Goal: Information Seeking & Learning: Check status

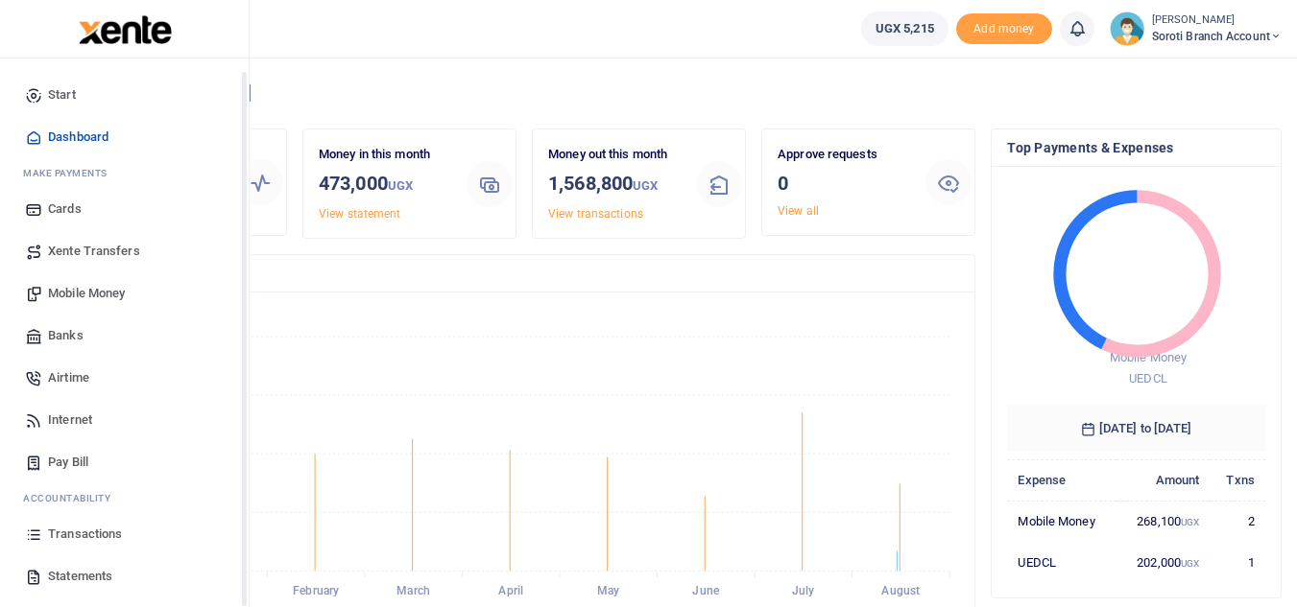
scroll to position [77, 0]
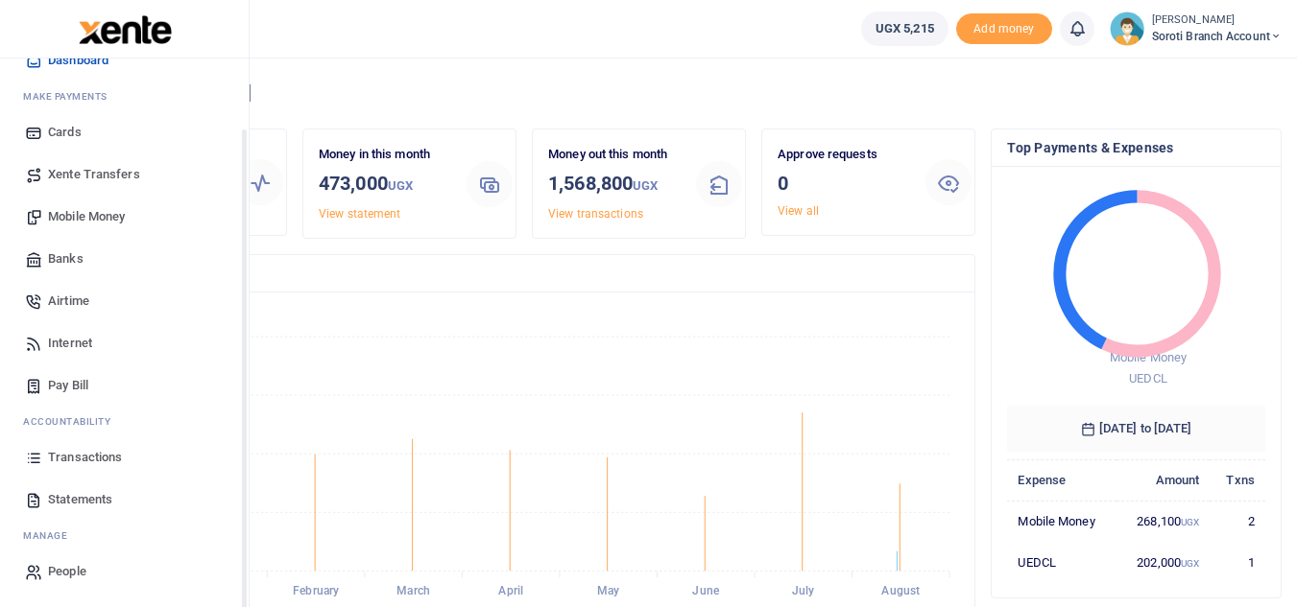
click at [68, 459] on span "Transactions" at bounding box center [85, 457] width 74 height 19
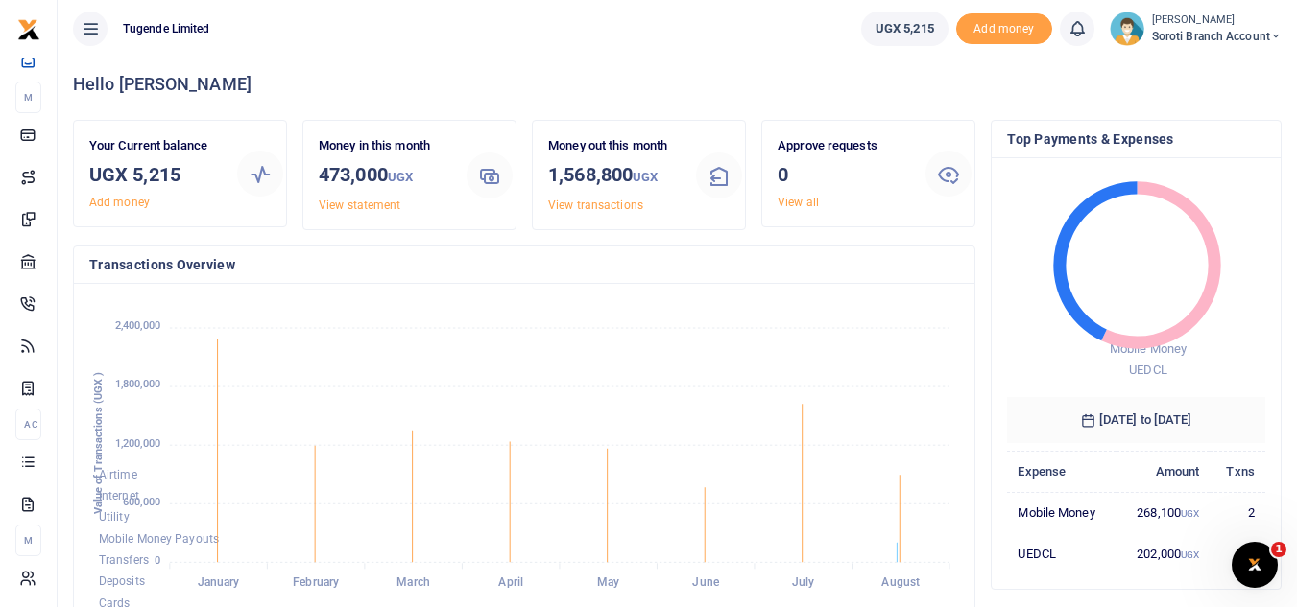
scroll to position [0, 0]
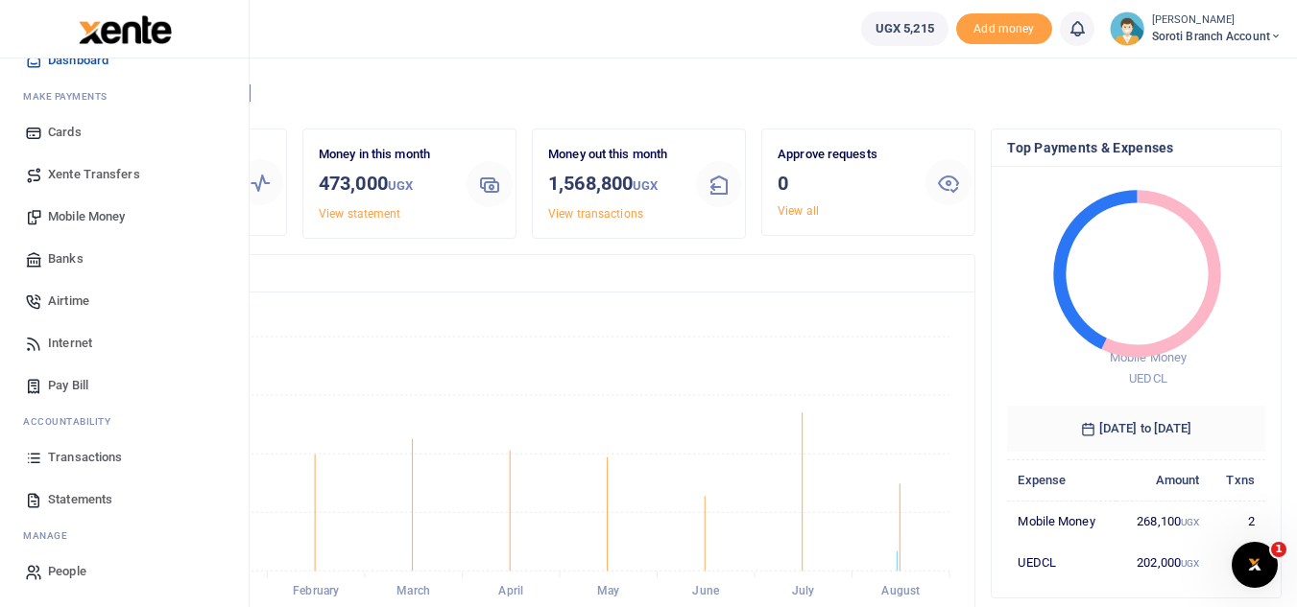
click at [99, 450] on span "Transactions" at bounding box center [85, 457] width 74 height 19
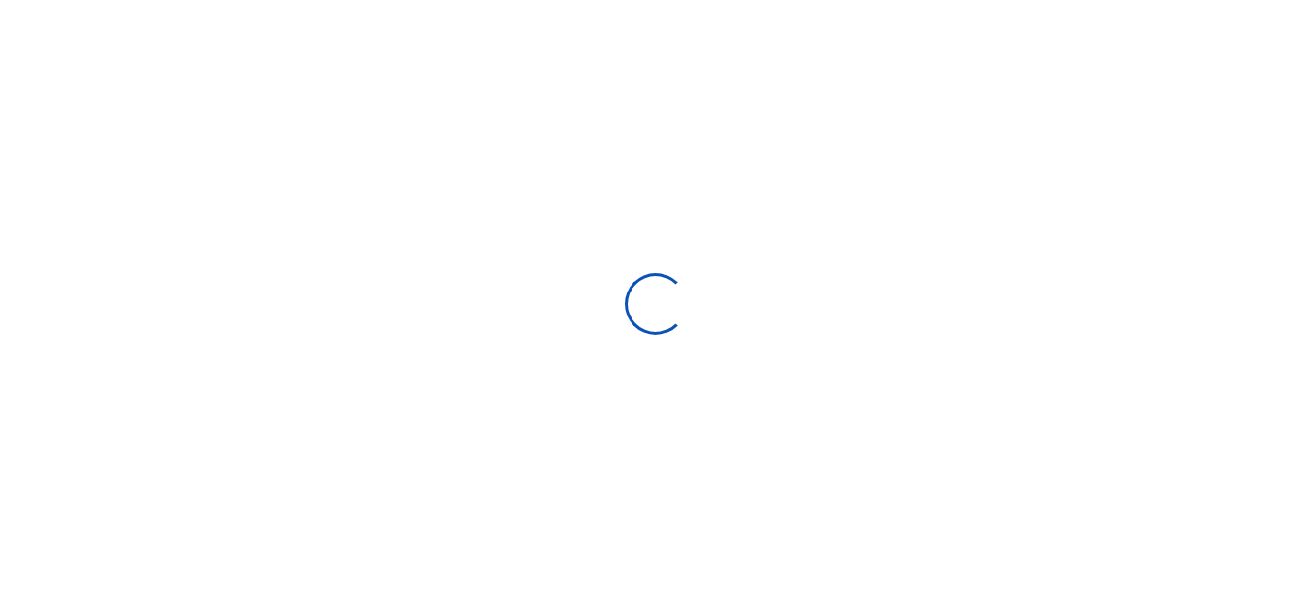
select select
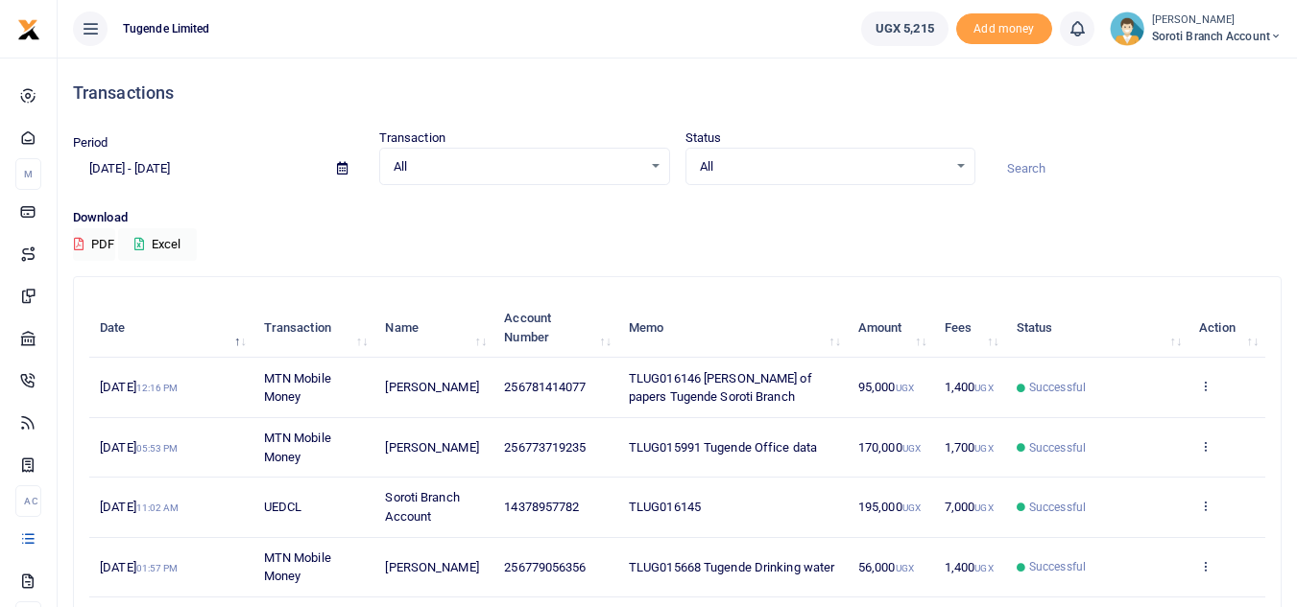
click at [225, 167] on input "[DATE] - [DATE]" at bounding box center [197, 169] width 249 height 33
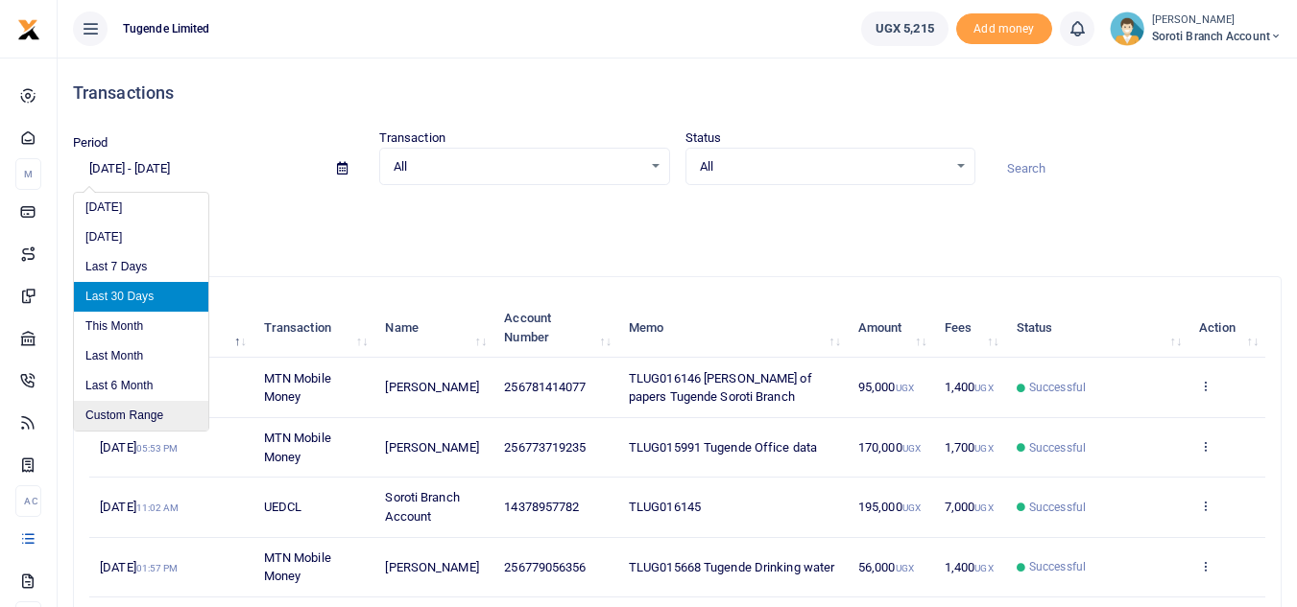
click at [116, 424] on li "Custom Range" at bounding box center [141, 416] width 134 height 30
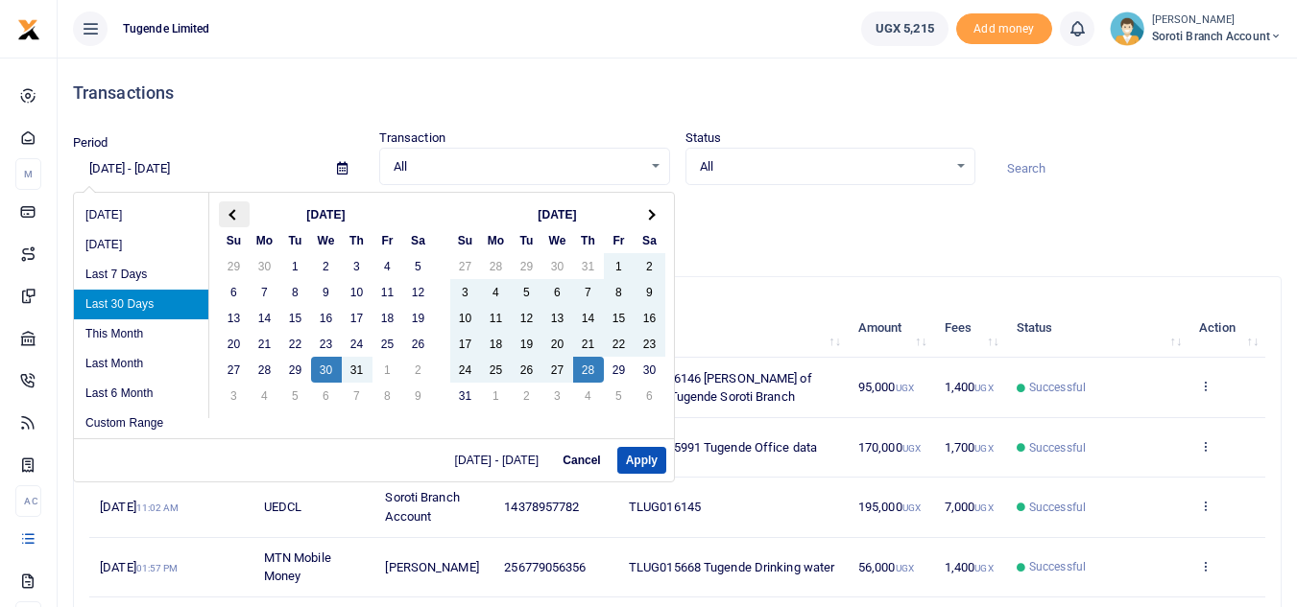
click at [243, 216] on th at bounding box center [234, 215] width 31 height 26
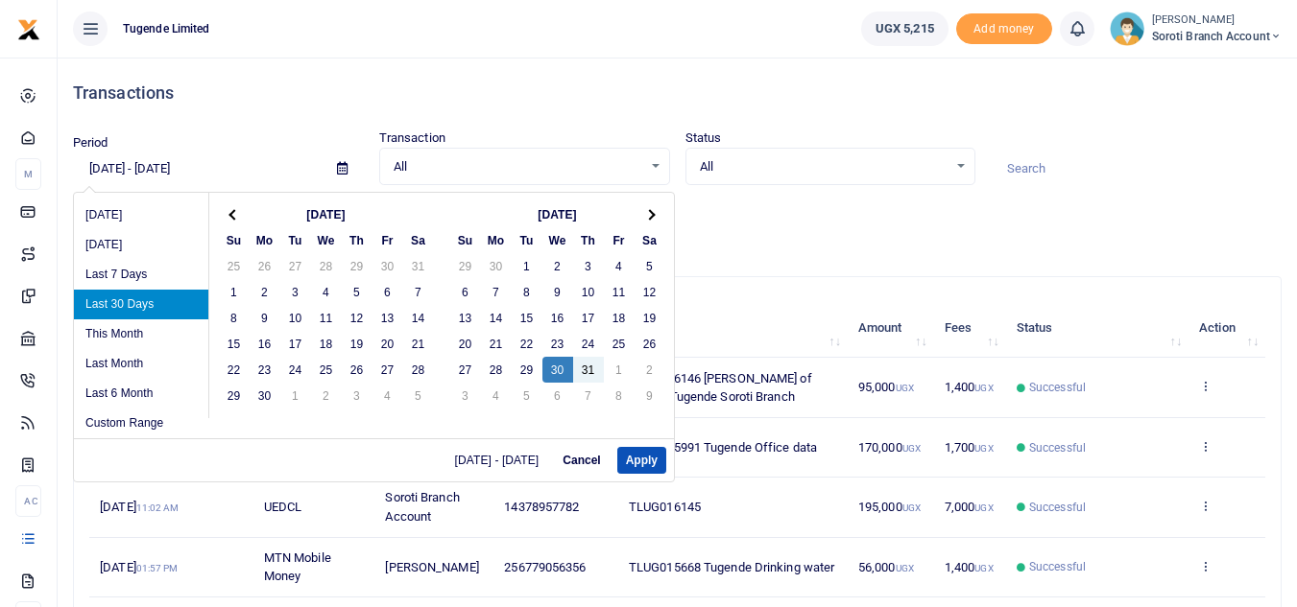
click at [243, 216] on th at bounding box center [234, 215] width 31 height 26
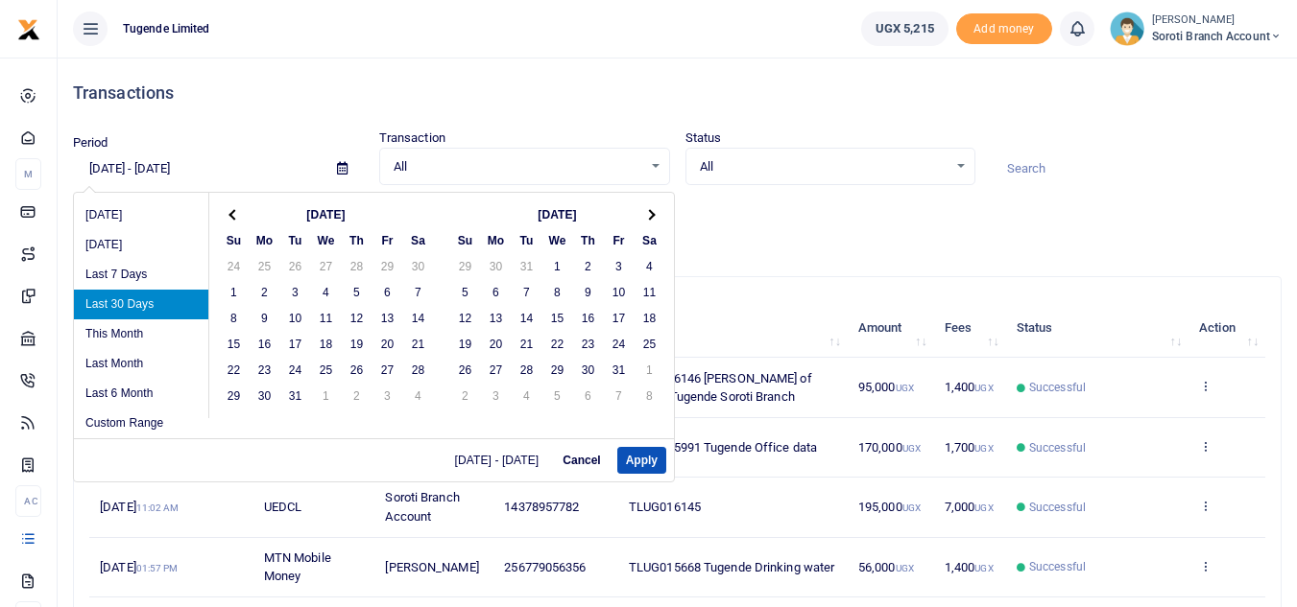
click at [243, 216] on th at bounding box center [234, 215] width 31 height 26
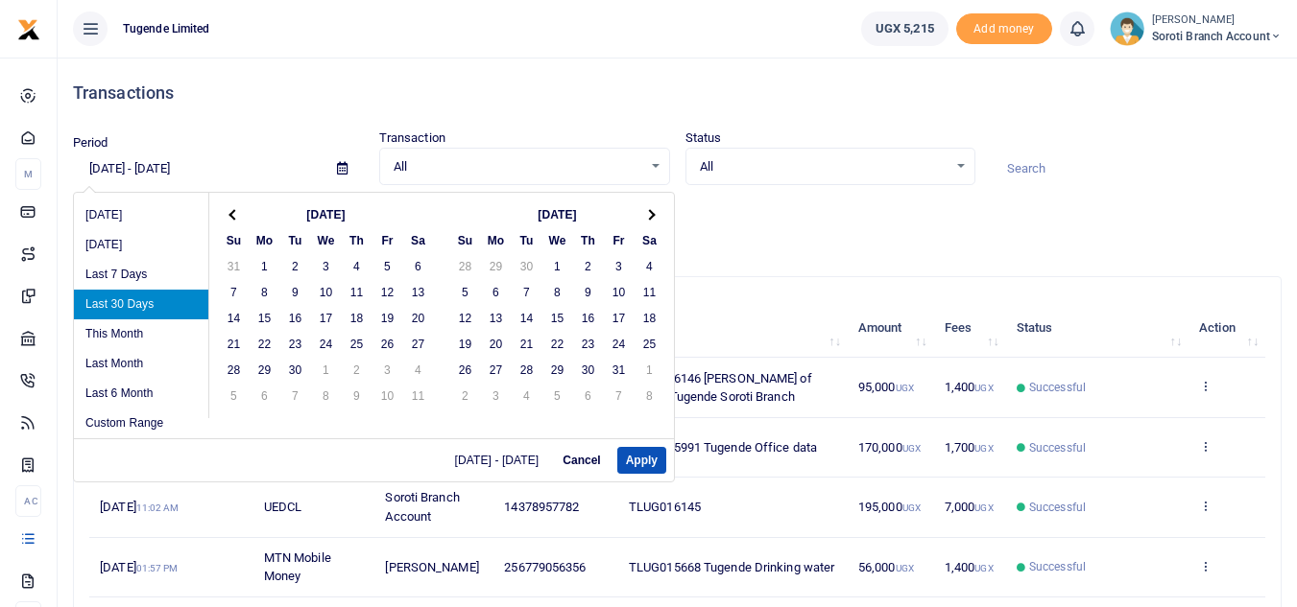
click at [243, 216] on th at bounding box center [234, 215] width 31 height 26
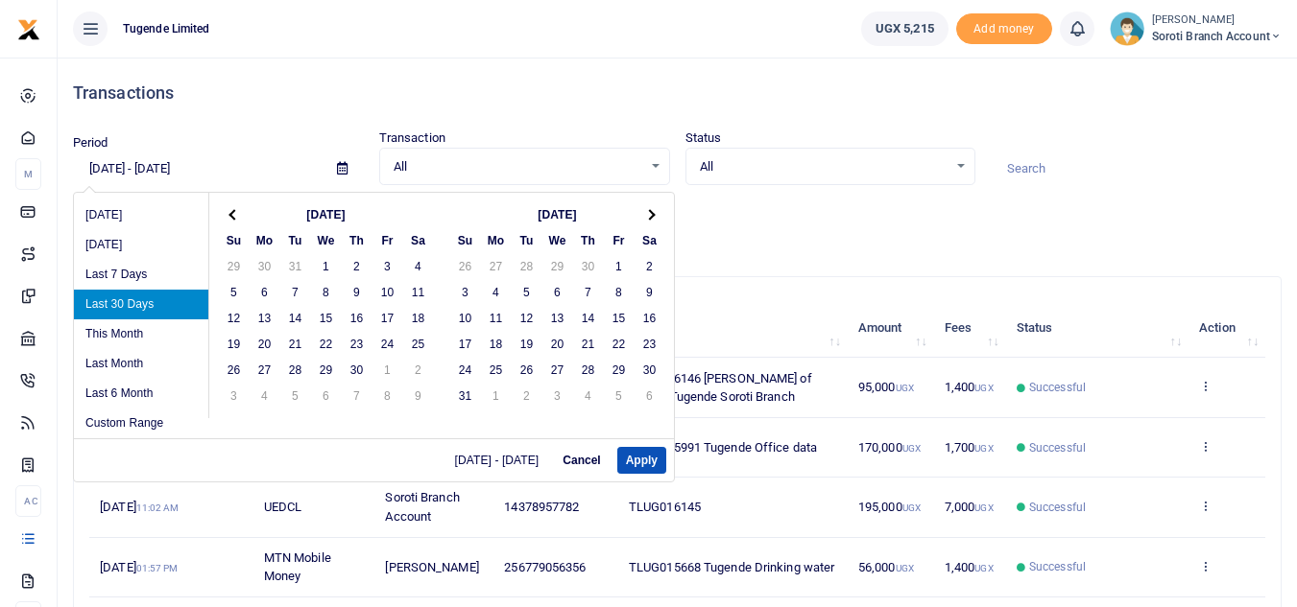
click at [243, 216] on th at bounding box center [234, 215] width 31 height 26
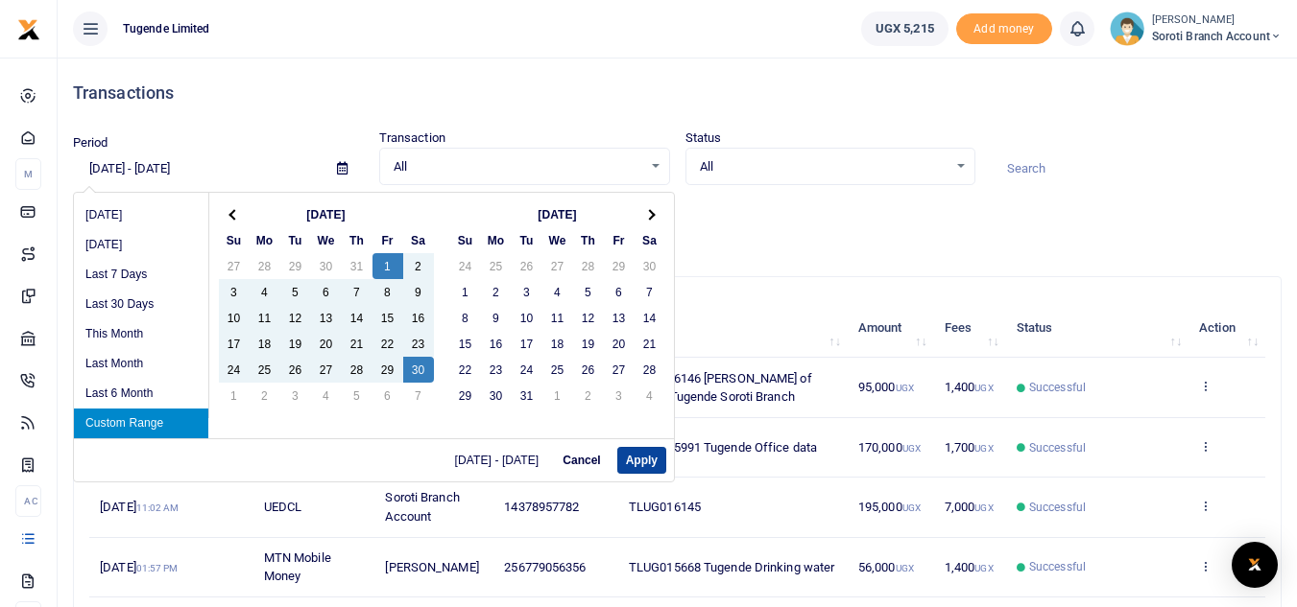
click at [651, 458] on button "Apply" at bounding box center [641, 460] width 49 height 27
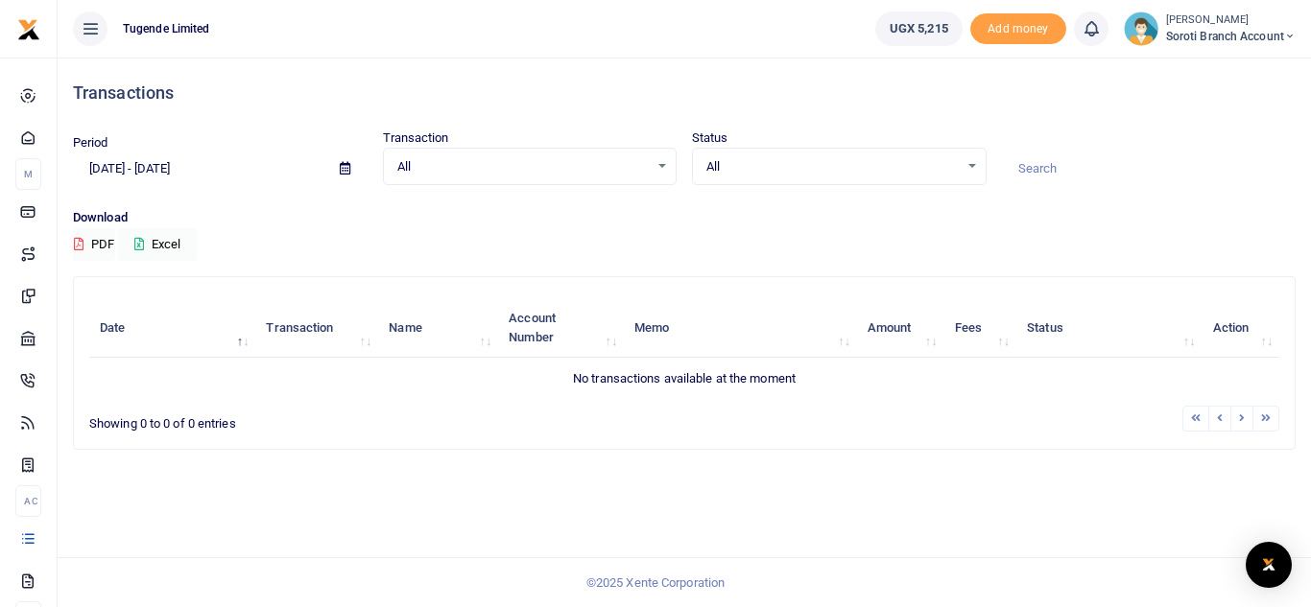
click at [213, 171] on input "09/01/2023 - 09/30/2023" at bounding box center [198, 169] width 251 height 33
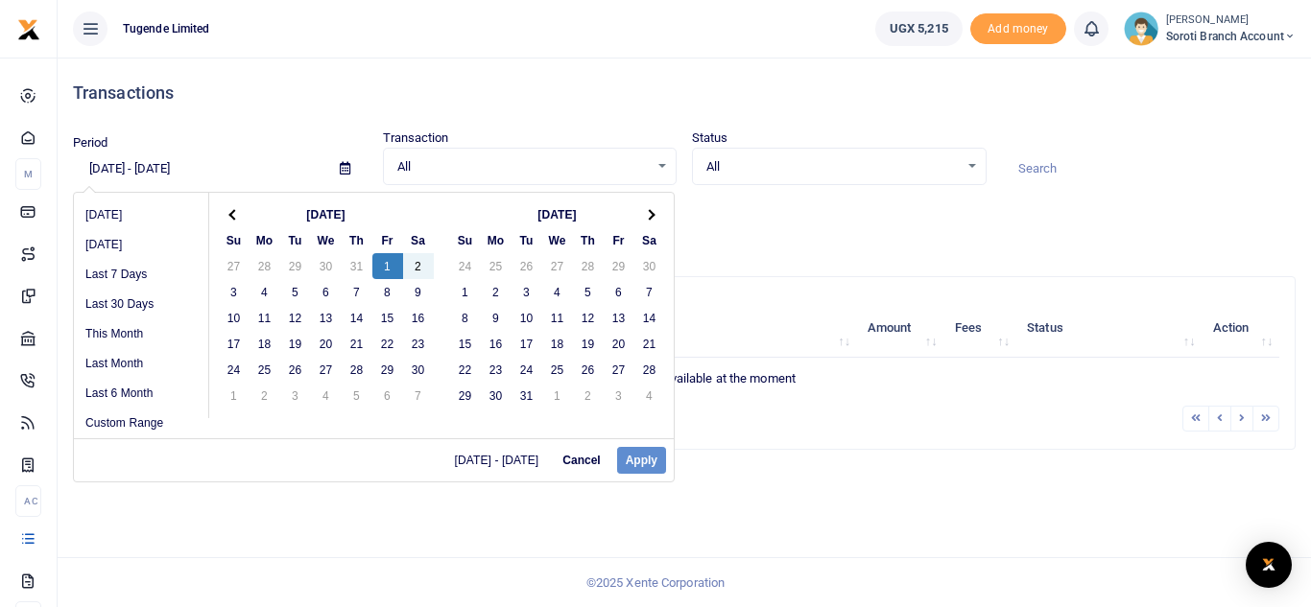
click at [202, 168] on input "09/01/2023 - 09/30/2023" at bounding box center [198, 169] width 251 height 33
click at [649, 451] on div "09/01/2023 - 09/01/2023 Cancel Apply" at bounding box center [374, 460] width 600 height 43
click at [474, 458] on span "09/01/2023 - 09/01/2023" at bounding box center [501, 461] width 92 height 12
click at [515, 460] on span "09/01/2023 - 09/01/2023" at bounding box center [501, 461] width 92 height 12
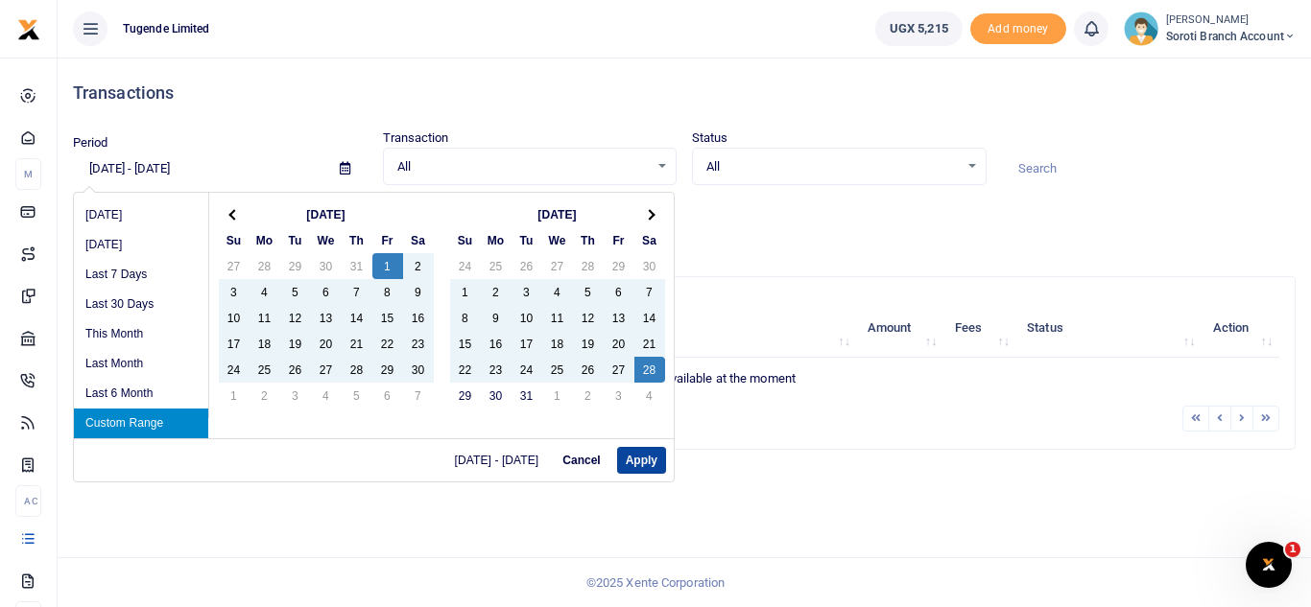
click at [639, 461] on button "Apply" at bounding box center [641, 460] width 49 height 27
type input "09/01/2023 - 10/28/2023"
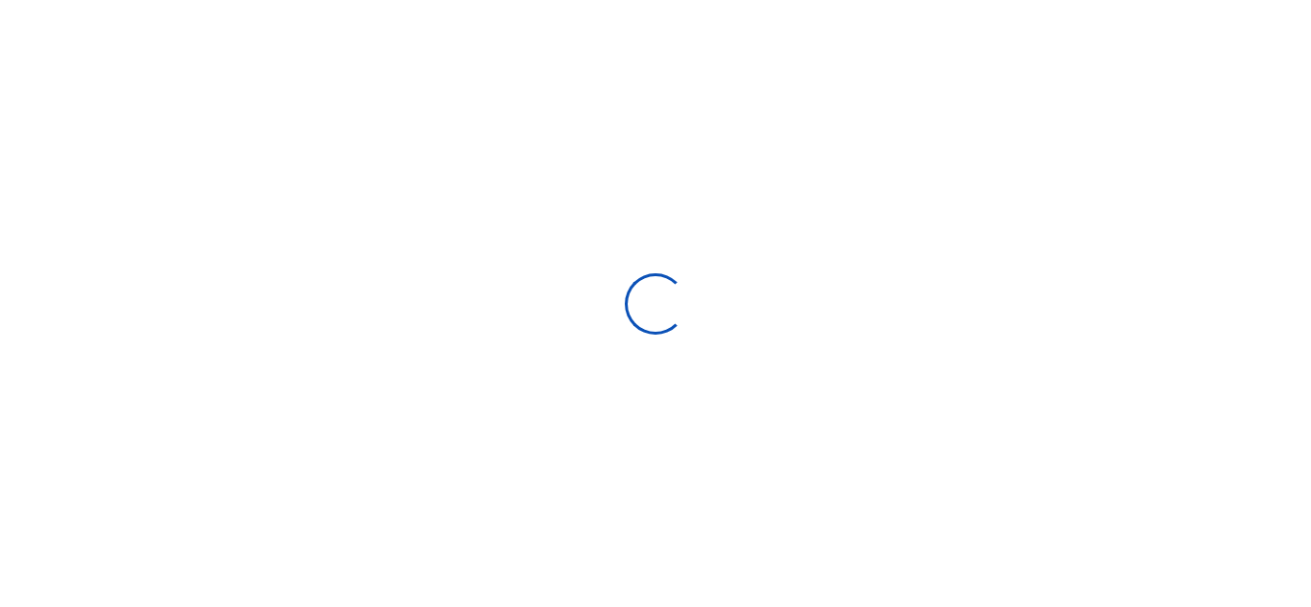
type input "[DATE] - [DATE]"
select select
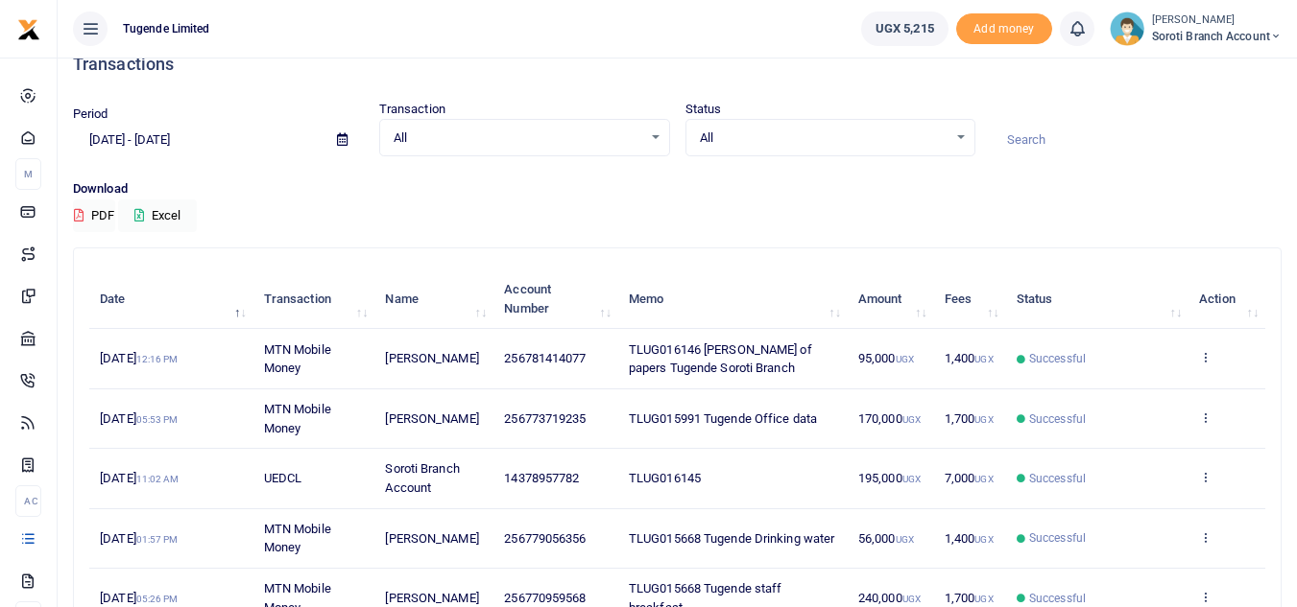
scroll to position [30, 0]
click at [150, 149] on input "07/30/2025 - 08/28/2025" at bounding box center [197, 139] width 249 height 33
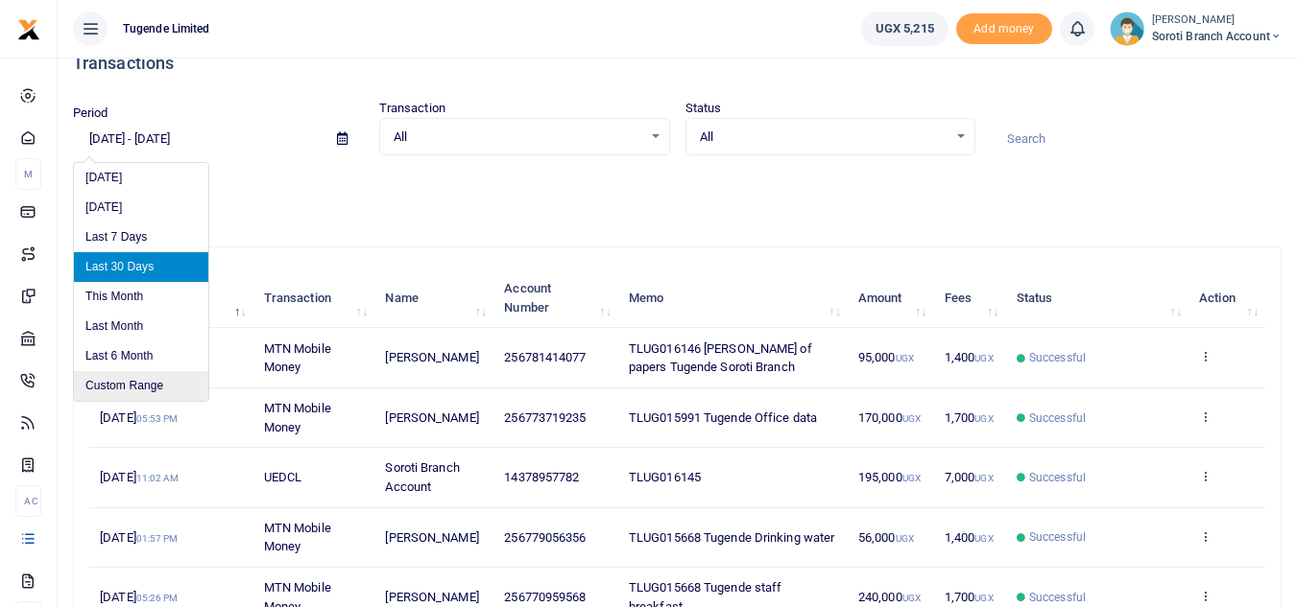
click at [140, 391] on li "Custom Range" at bounding box center [141, 386] width 134 height 30
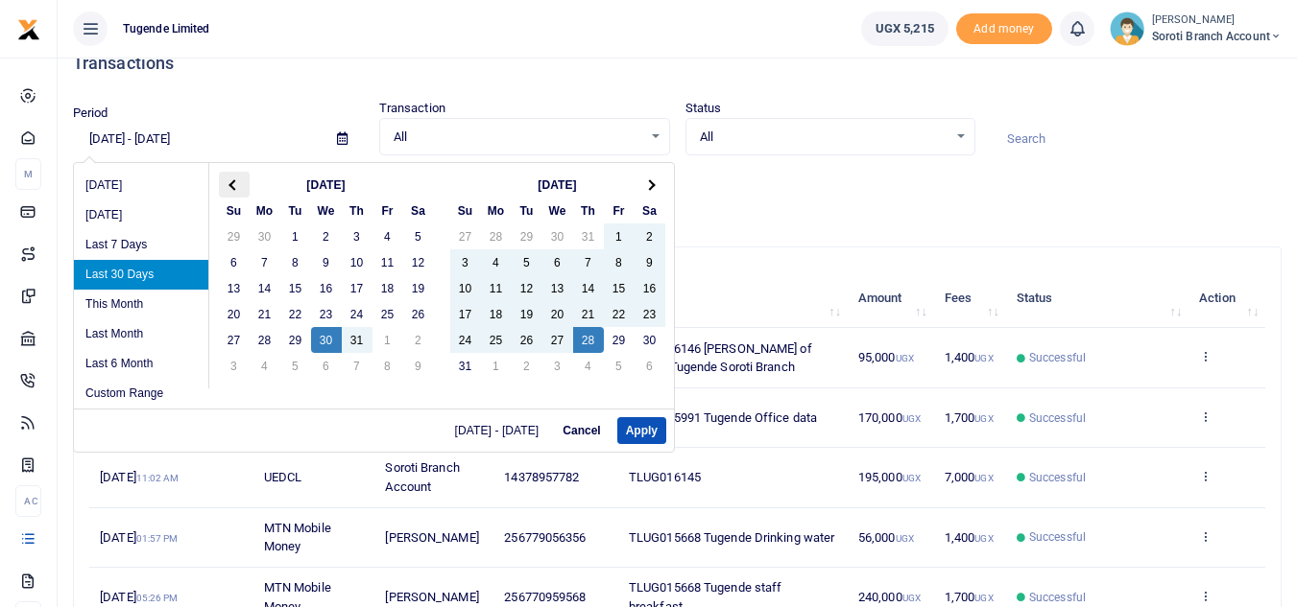
click at [235, 181] on span at bounding box center [233, 184] width 11 height 11
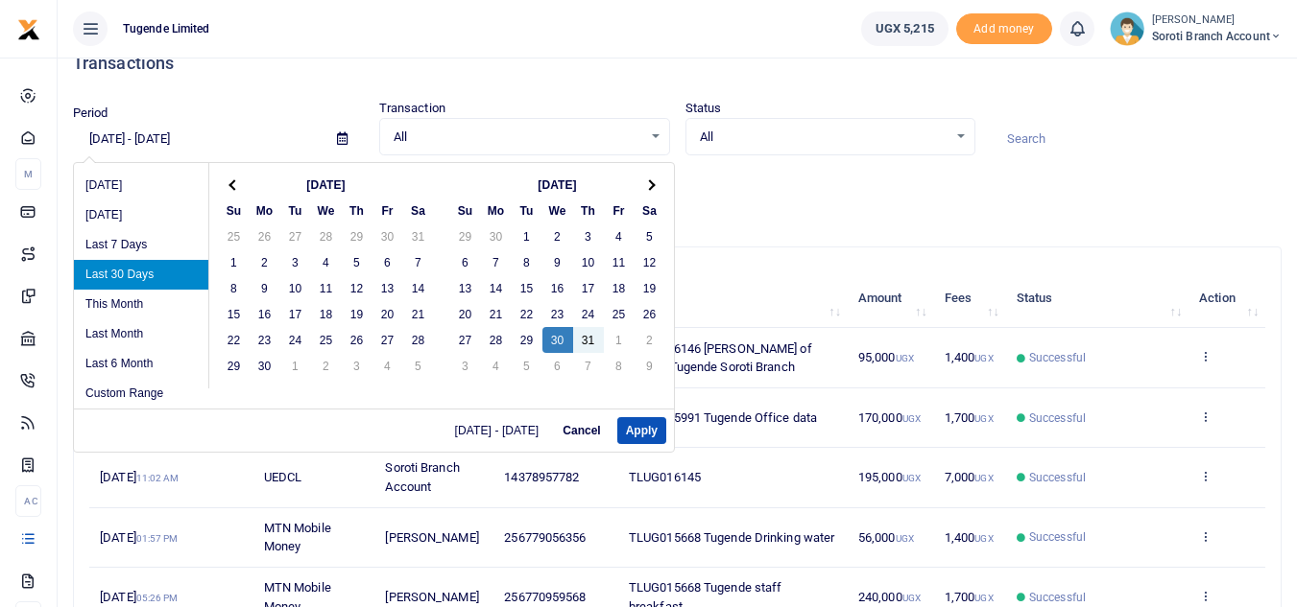
click at [235, 181] on span at bounding box center [233, 184] width 11 height 11
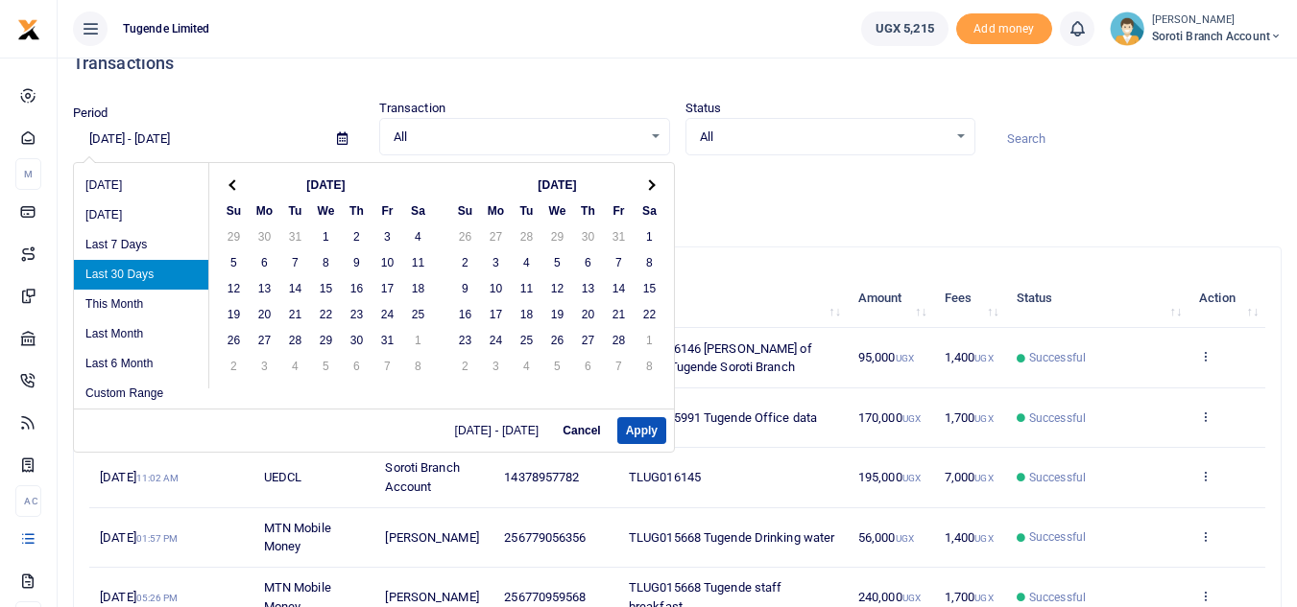
click at [235, 181] on span at bounding box center [233, 184] width 11 height 11
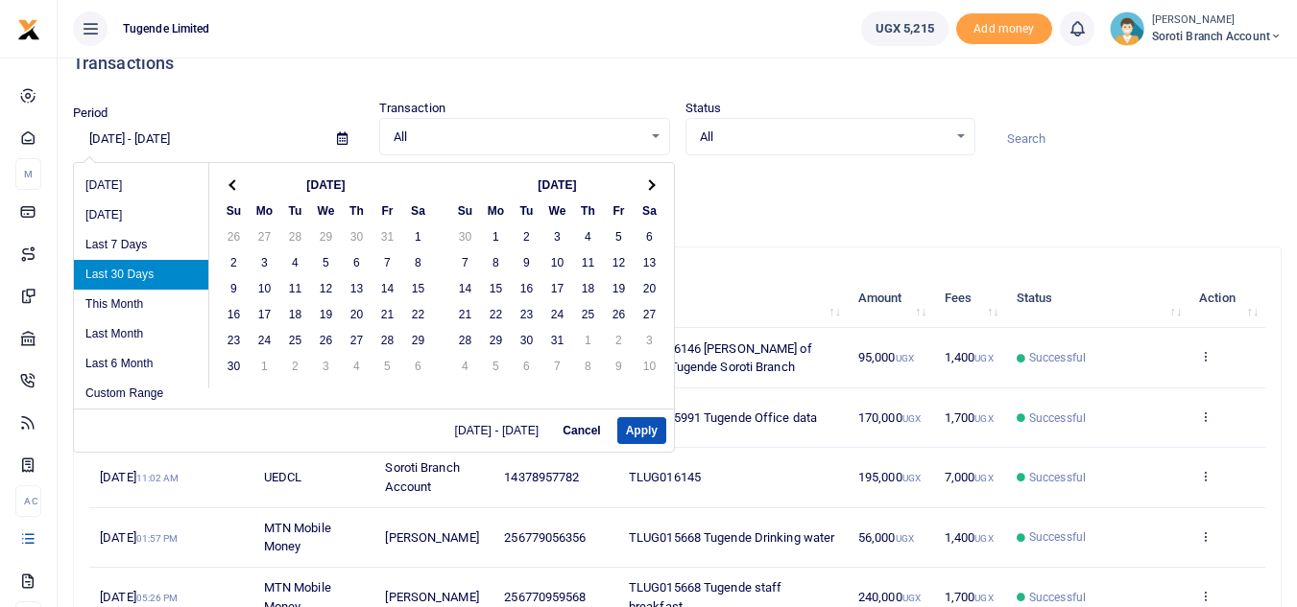
click at [235, 181] on span at bounding box center [233, 184] width 11 height 11
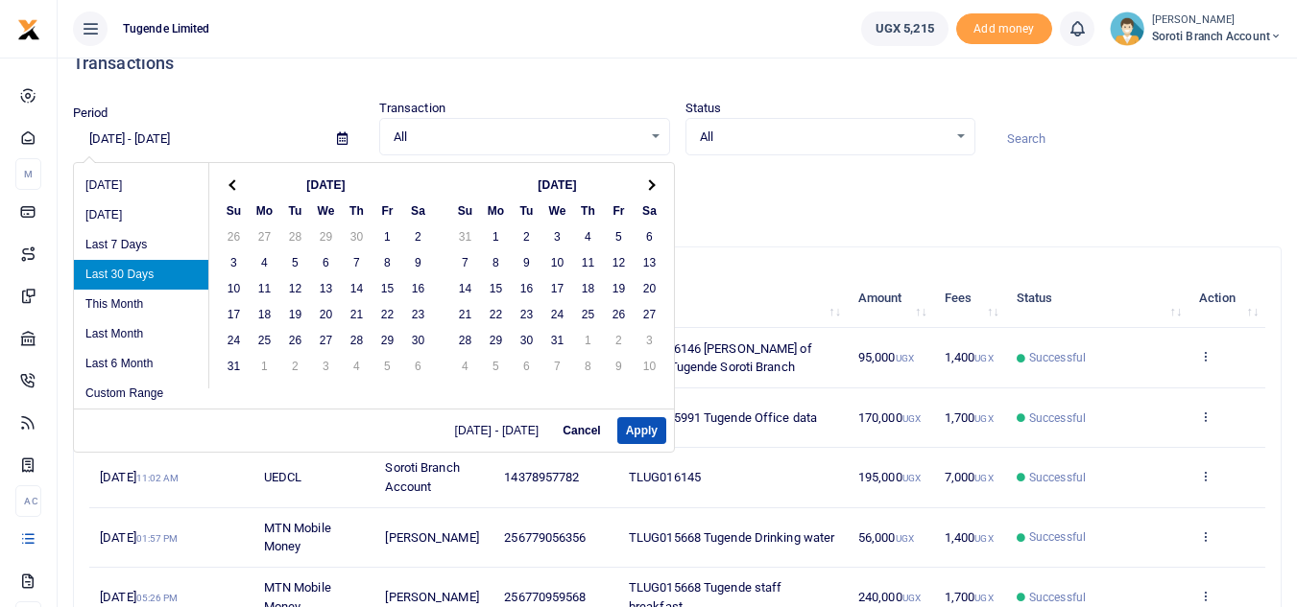
click at [235, 181] on span at bounding box center [233, 184] width 11 height 11
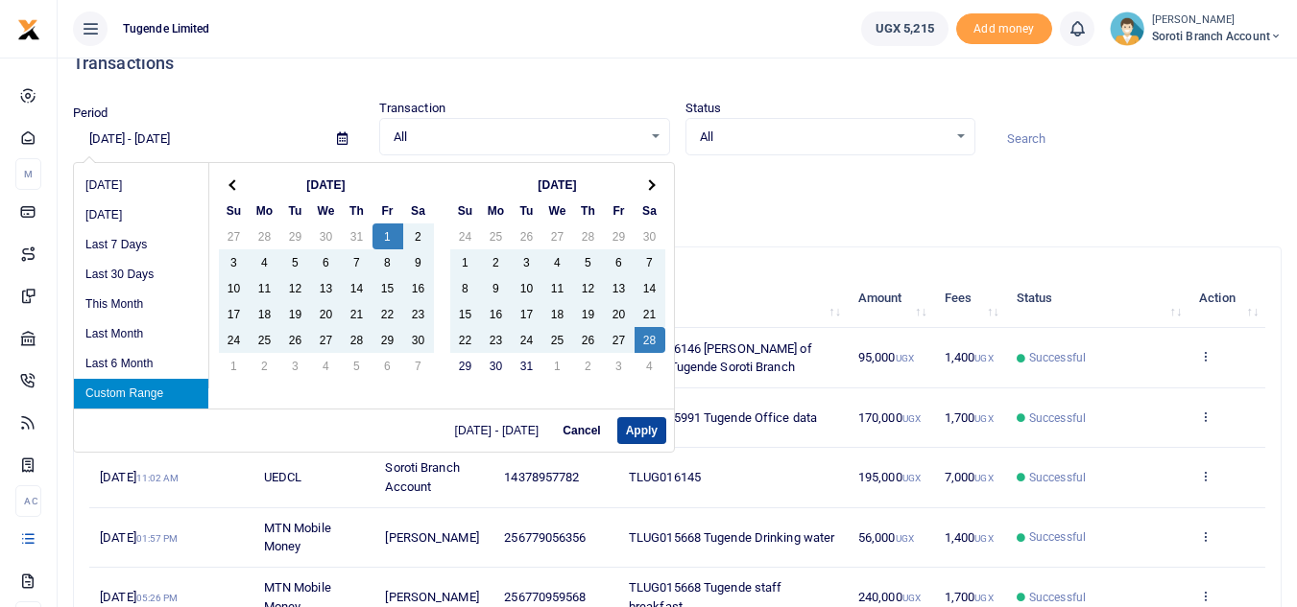
click at [654, 431] on button "Apply" at bounding box center [641, 430] width 49 height 27
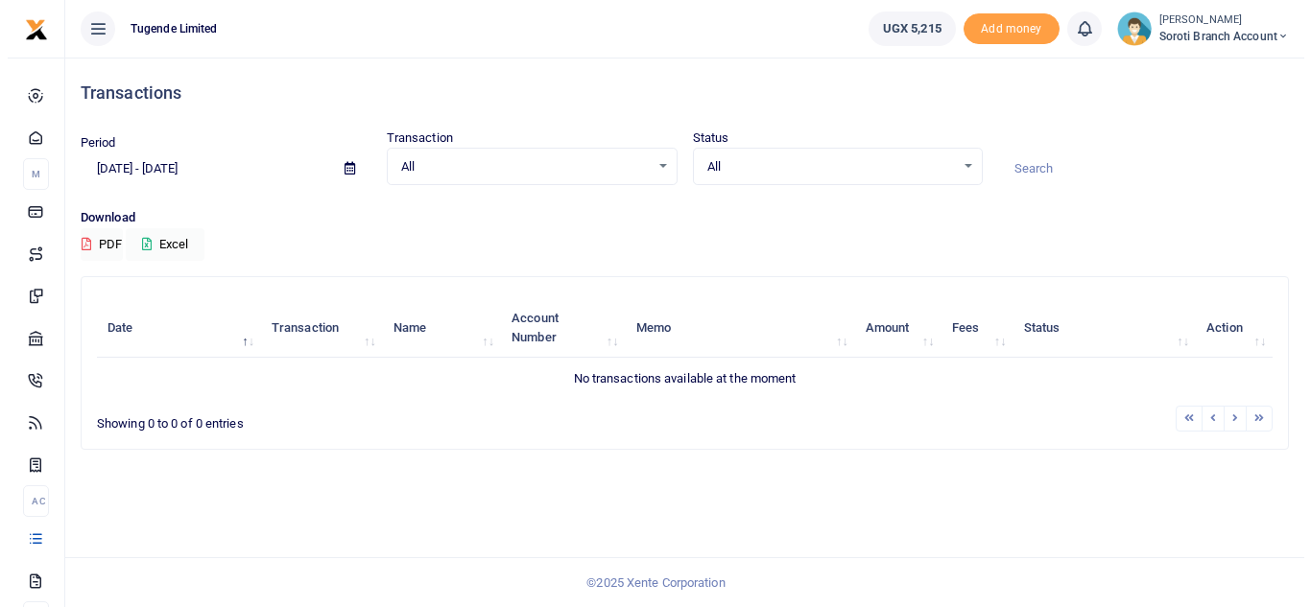
scroll to position [0, 0]
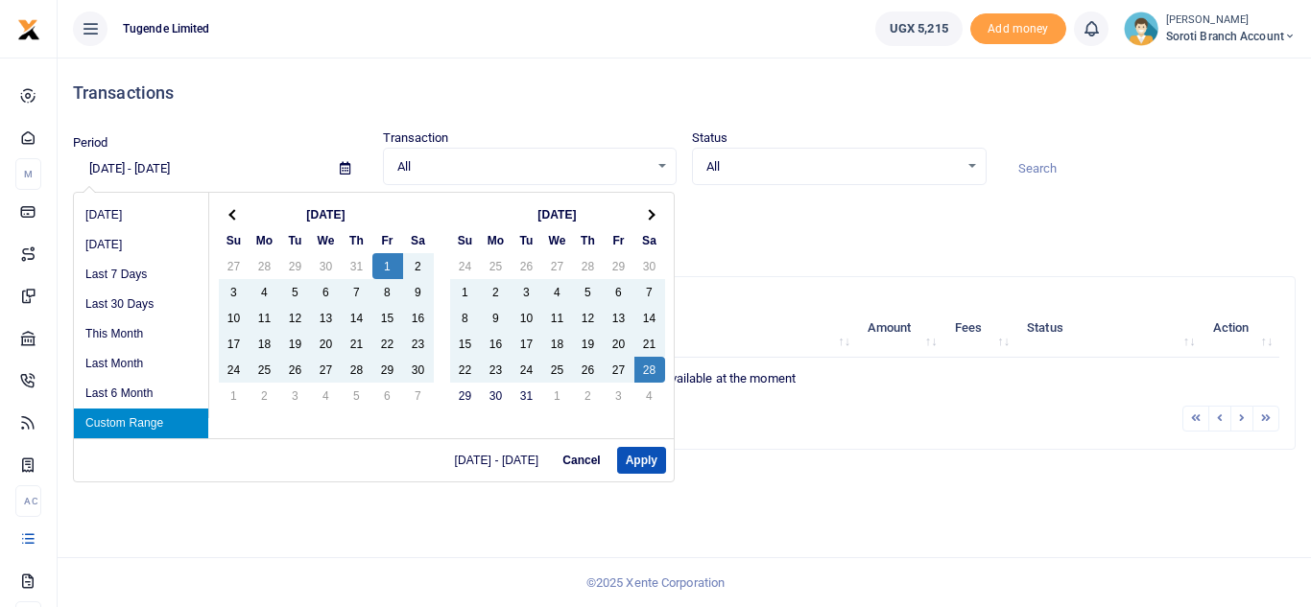
click at [257, 167] on input "09/01/2023 - 10/28/2023" at bounding box center [198, 169] width 251 height 33
type input "0"
click at [158, 379] on li "Last 6 Month" at bounding box center [141, 394] width 134 height 30
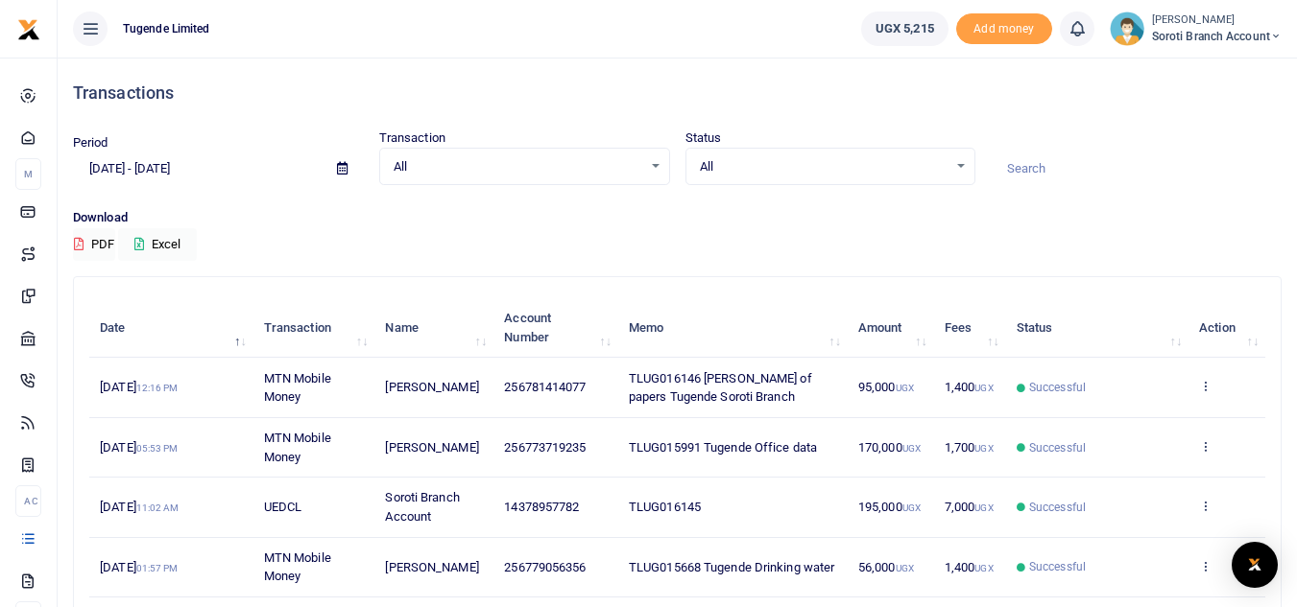
click at [340, 171] on icon at bounding box center [342, 168] width 11 height 12
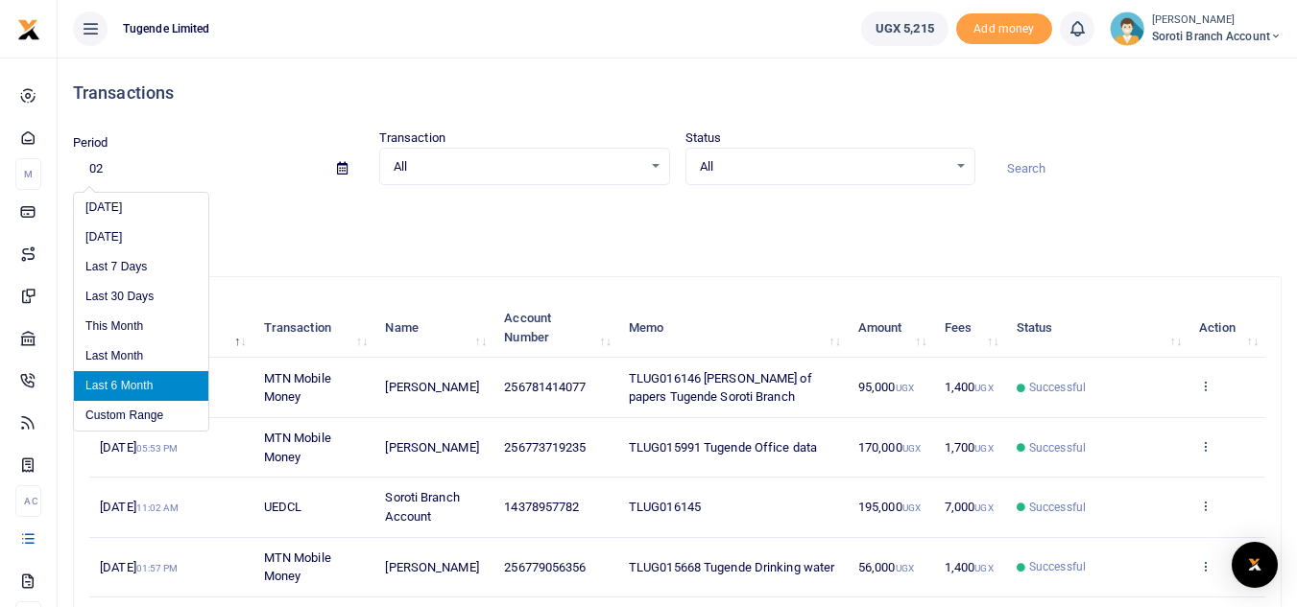
type input "0"
click at [141, 410] on li "Custom Range" at bounding box center [141, 416] width 134 height 30
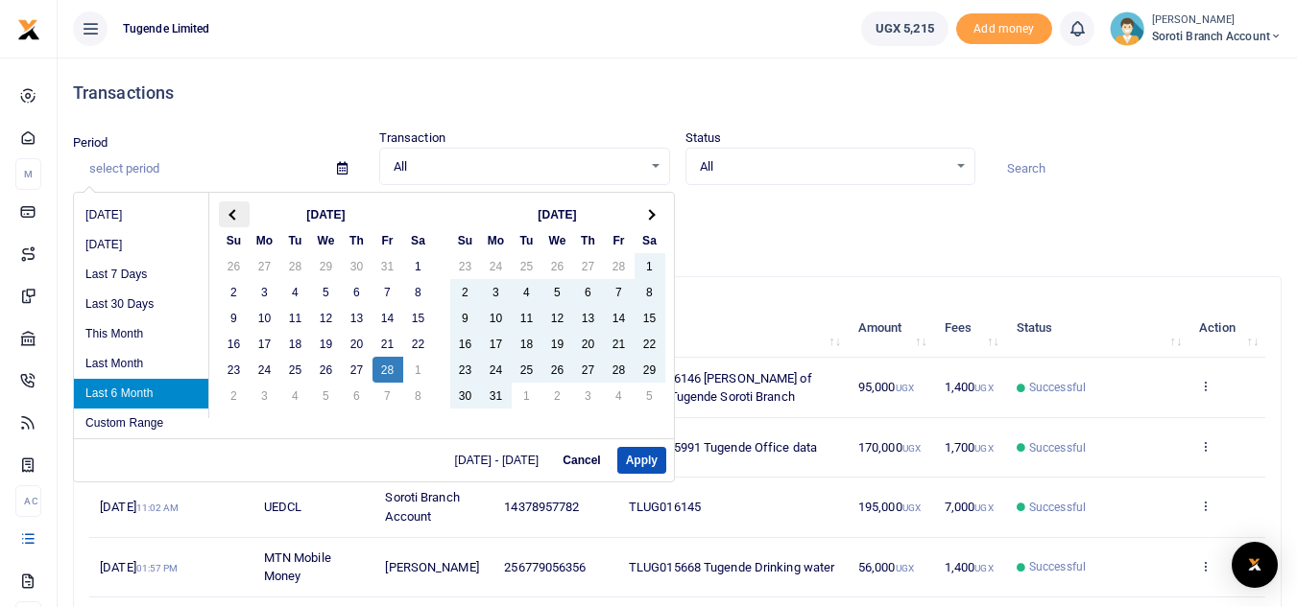
click at [234, 213] on span at bounding box center [233, 214] width 11 height 11
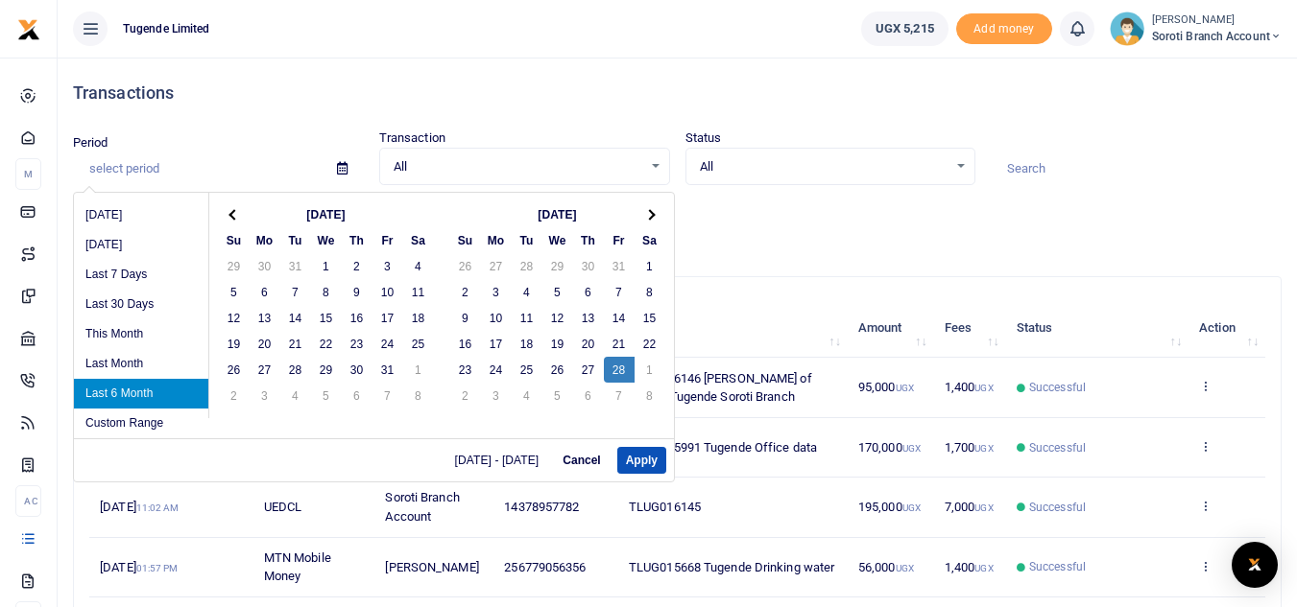
click at [234, 213] on span at bounding box center [233, 214] width 11 height 11
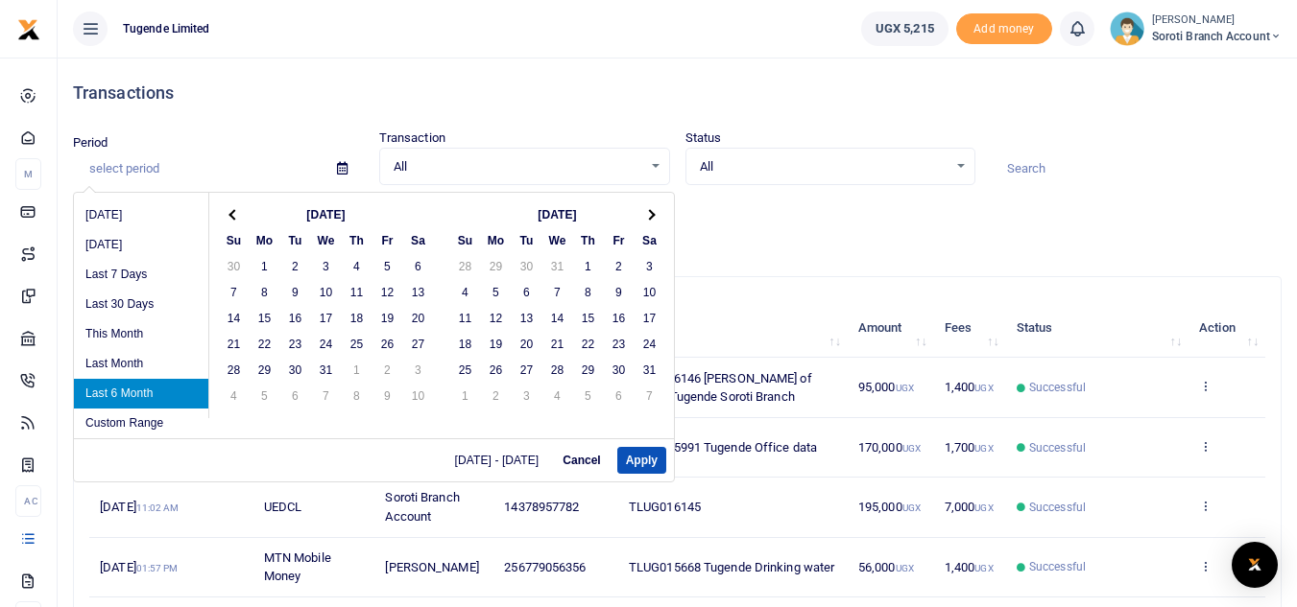
click at [234, 213] on span at bounding box center [233, 214] width 11 height 11
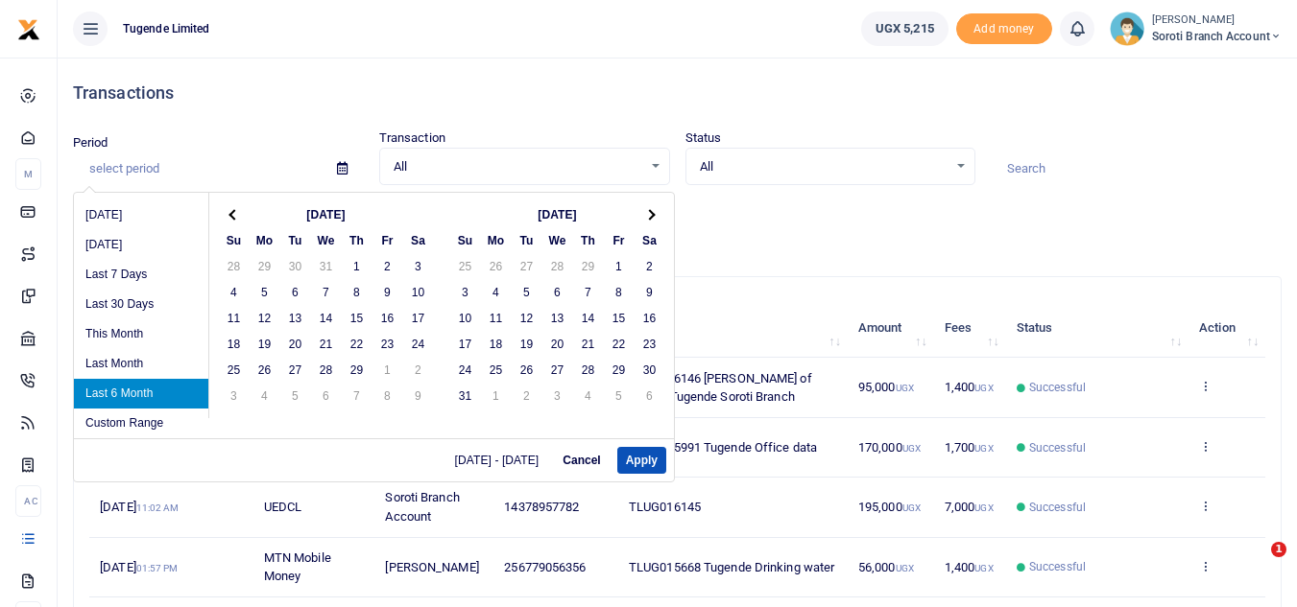
click at [234, 213] on span at bounding box center [233, 214] width 11 height 11
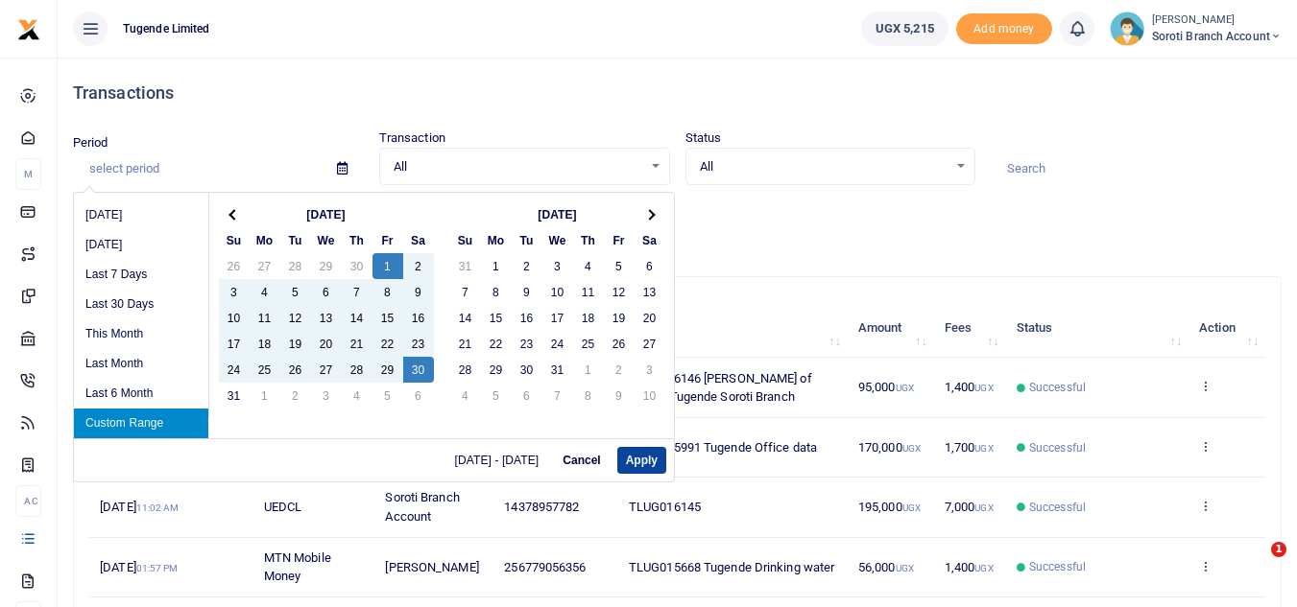
click at [651, 456] on button "Apply" at bounding box center [641, 460] width 49 height 27
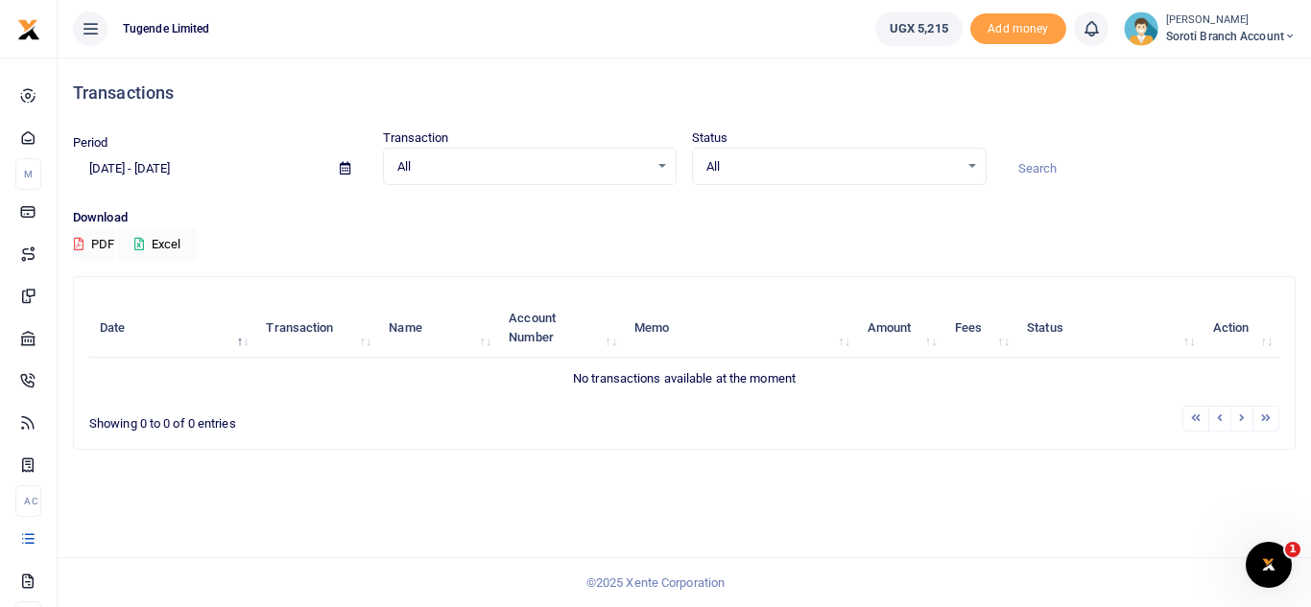
click at [223, 167] on input "12/01/2023 - 12/30/2023" at bounding box center [198, 169] width 251 height 33
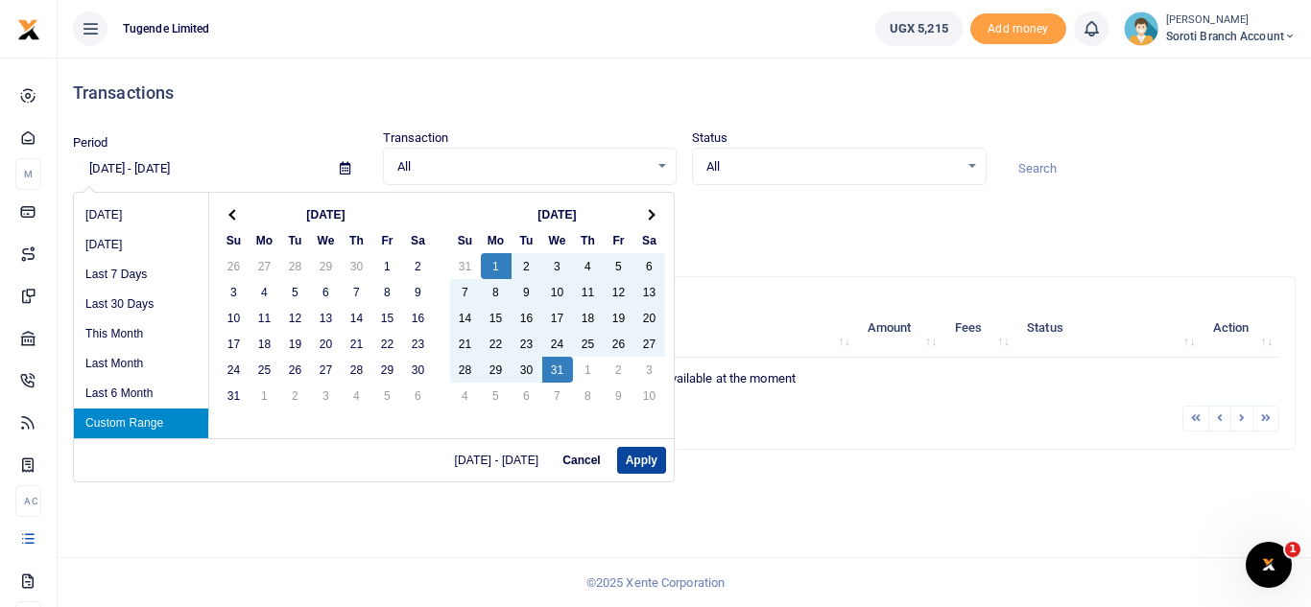
click at [654, 467] on button "Apply" at bounding box center [641, 460] width 49 height 27
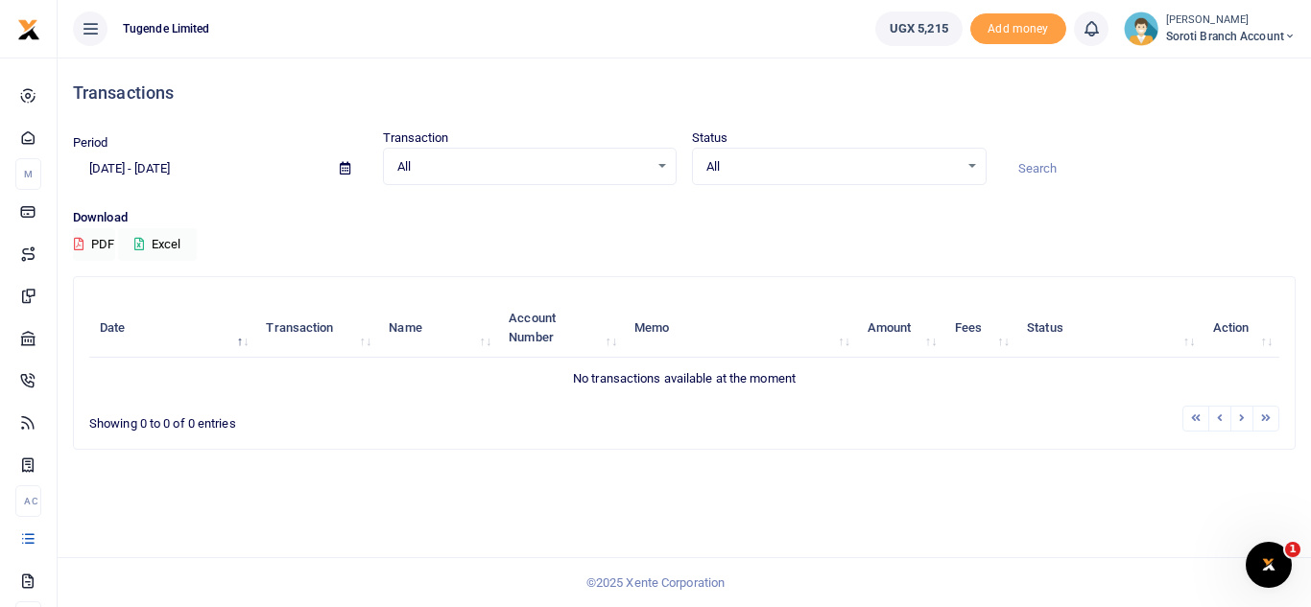
click at [344, 169] on icon at bounding box center [345, 168] width 11 height 12
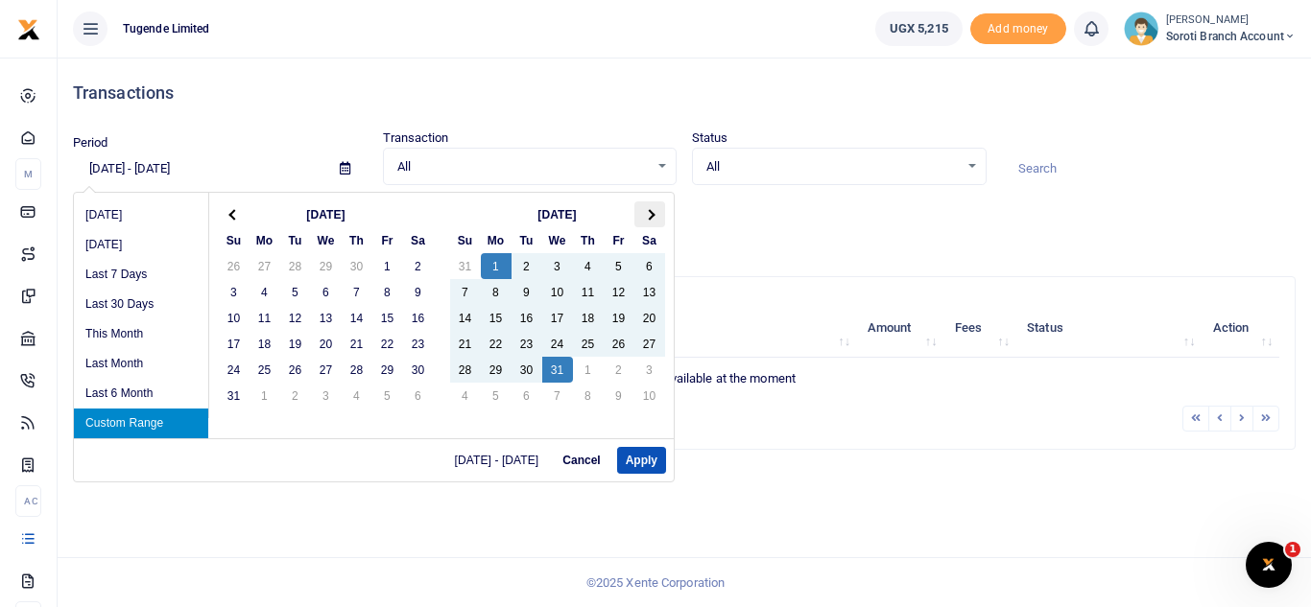
click at [655, 217] on th at bounding box center [649, 215] width 31 height 26
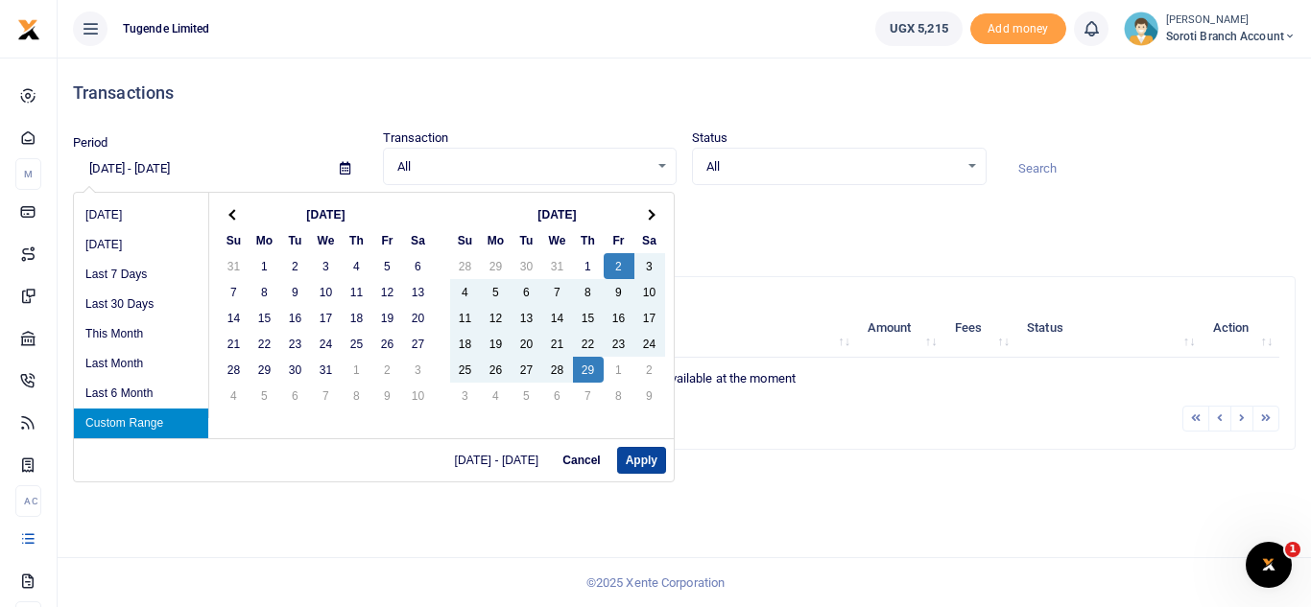
click at [644, 459] on button "Apply" at bounding box center [641, 460] width 49 height 27
click at [185, 160] on input "02/02/2024 - 02/29/2024" at bounding box center [198, 169] width 251 height 33
click at [651, 213] on span at bounding box center [649, 214] width 11 height 11
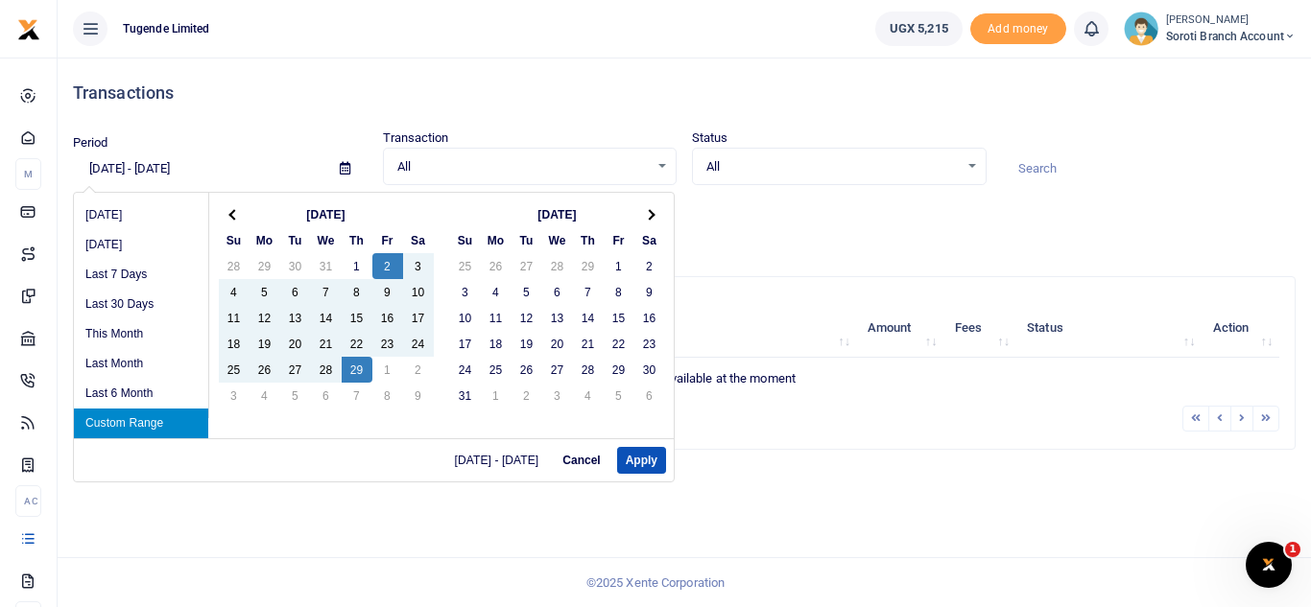
click at [651, 213] on span at bounding box center [649, 214] width 11 height 11
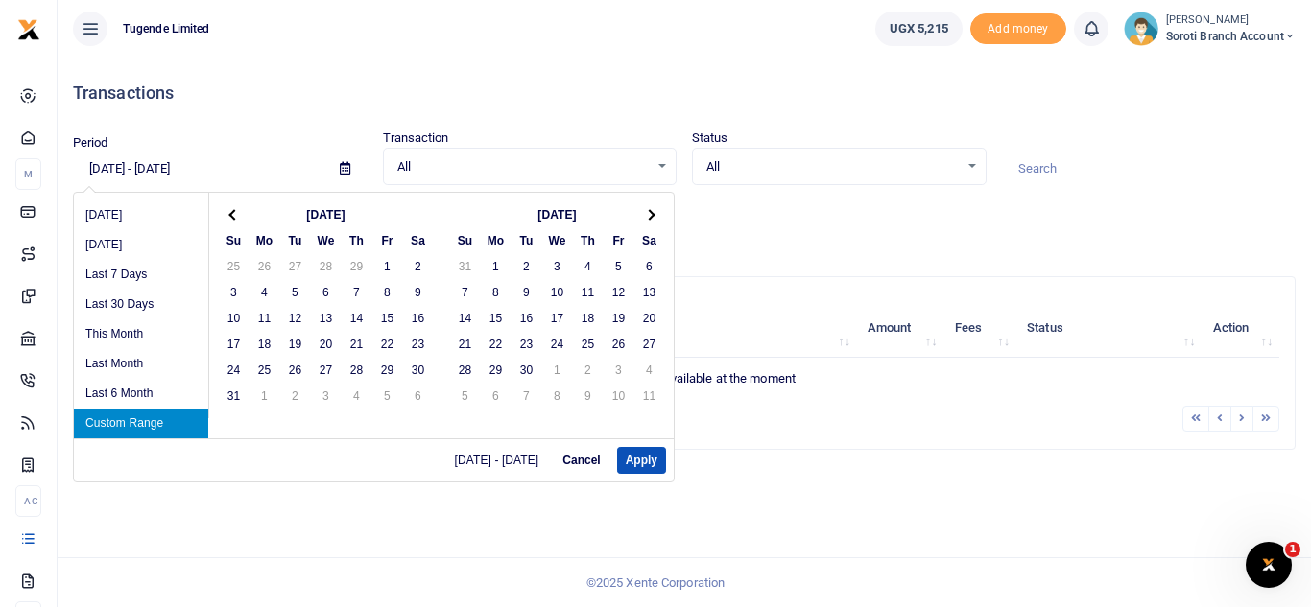
click at [651, 213] on span at bounding box center [649, 214] width 11 height 11
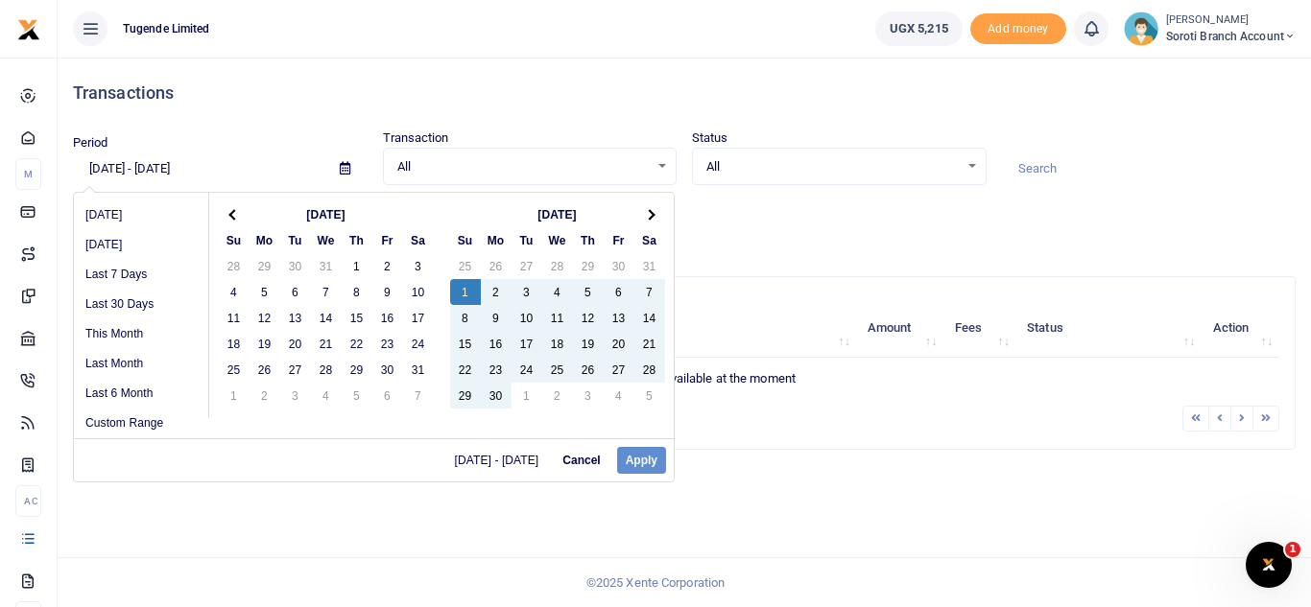
click at [625, 465] on div "02/02/2024 - 02/29/2024 Cancel Apply" at bounding box center [374, 460] width 600 height 43
click at [640, 464] on div "02/02/2024 - 02/29/2024 Cancel Apply" at bounding box center [374, 460] width 600 height 43
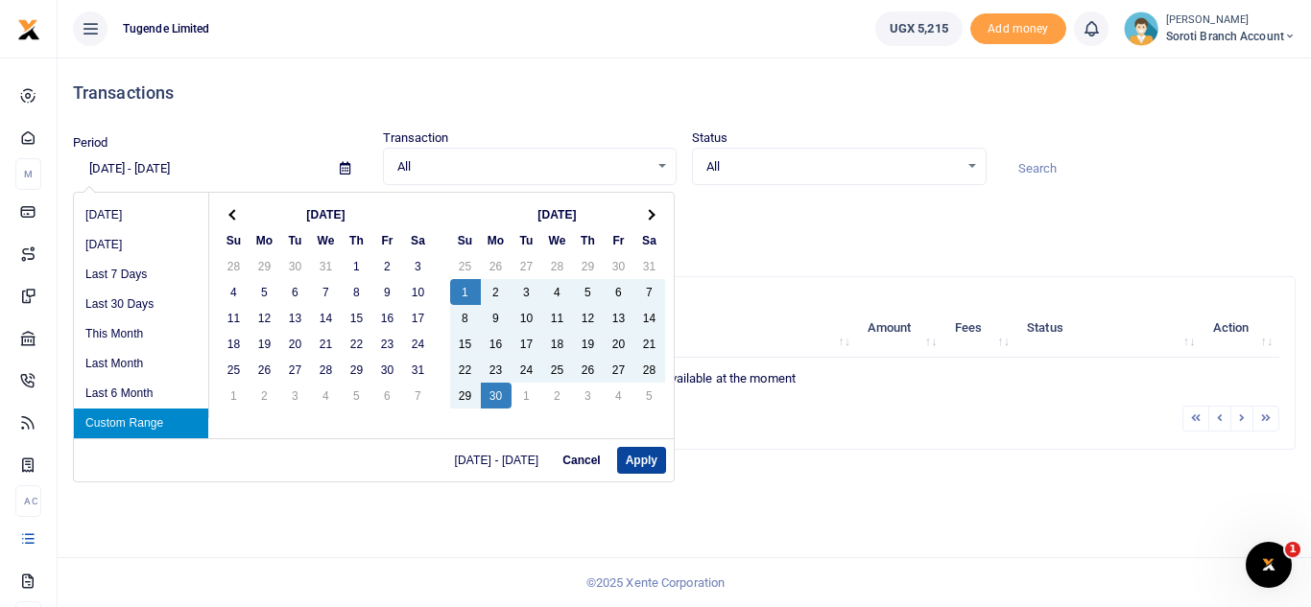
click at [638, 466] on button "Apply" at bounding box center [641, 460] width 49 height 27
type input "09/01/2024 - 09/30/2024"
